Goal: Navigation & Orientation: Go to known website

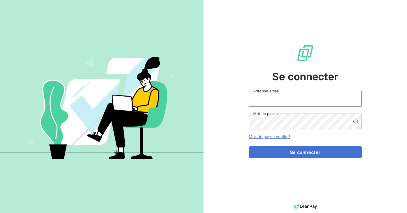
click at [296, 94] on input "Adresse email" at bounding box center [305, 99] width 113 height 16
click at [257, 68] on div "Se connecter Adresse email Mot de passe Mot de passe oublié ? Se connecter" at bounding box center [305, 101] width 113 height 202
